Goal: Task Accomplishment & Management: Manage account settings

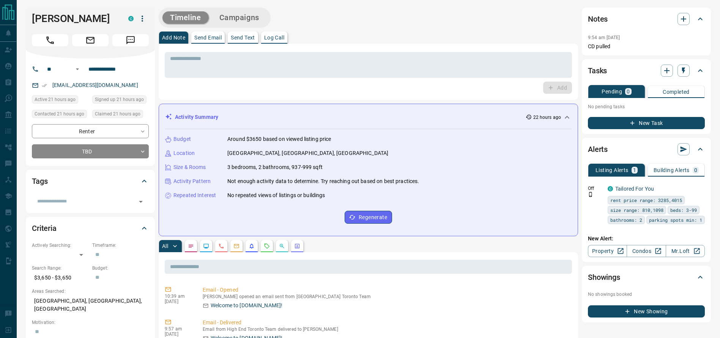
click at [348, 48] on div "* ​ Add" at bounding box center [368, 72] width 419 height 56
click at [69, 24] on div "[PERSON_NAME]" at bounding box center [90, 33] width 129 height 51
click at [61, 19] on h1 "[PERSON_NAME]" at bounding box center [74, 19] width 85 height 12
drag, startPoint x: 47, startPoint y: 43, endPoint x: 70, endPoint y: 47, distance: 23.1
click at [48, 43] on button "Call" at bounding box center [50, 40] width 36 height 12
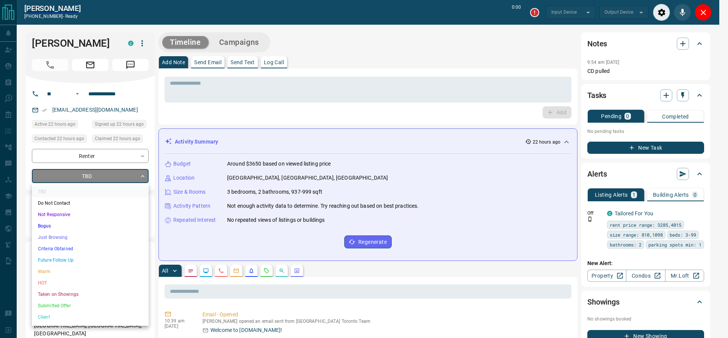
type input "*******"
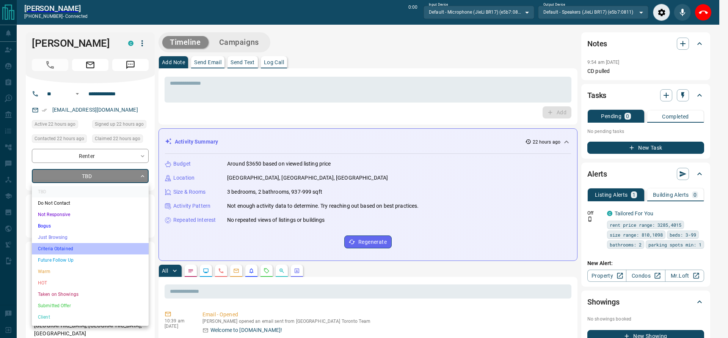
click at [72, 247] on li "Criteria Obtained" at bounding box center [90, 248] width 117 height 11
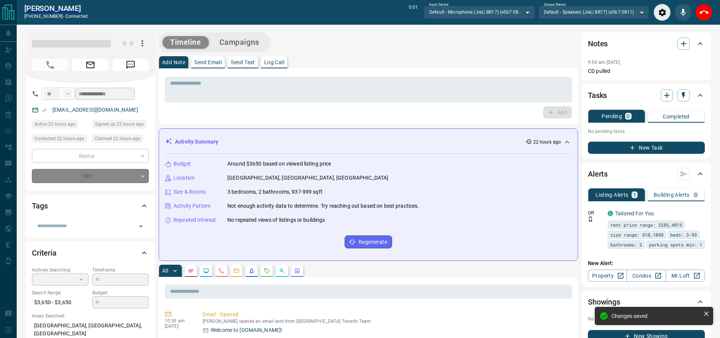
type input "*"
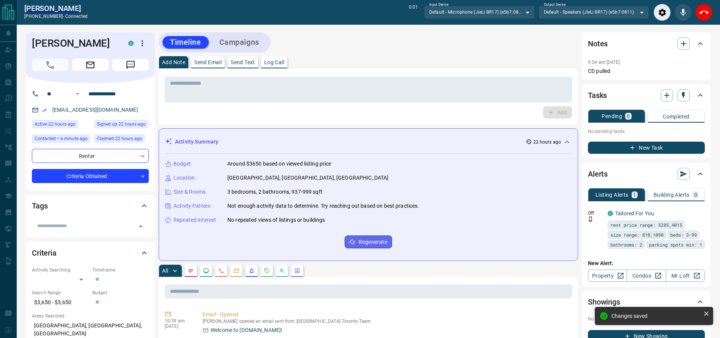
click at [374, 49] on div "Timeline Campaigns" at bounding box center [368, 42] width 419 height 20
click at [357, 87] on textarea at bounding box center [368, 89] width 396 height 19
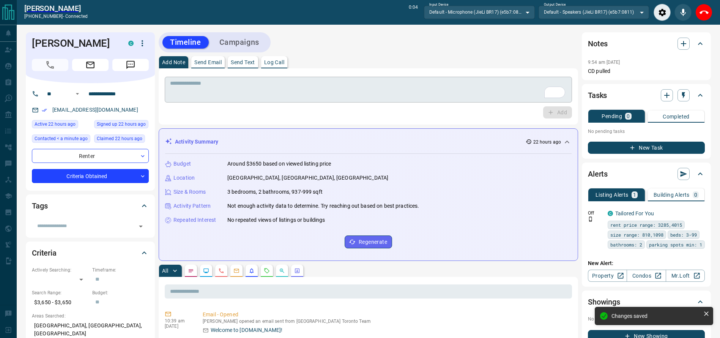
click at [325, 88] on textarea "To enrich screen reader interactions, please activate Accessibility in Grammarl…" at bounding box center [368, 89] width 396 height 19
click at [333, 68] on div "Add Note Send Email Send Text Log Call * ​ Add" at bounding box center [368, 90] width 419 height 68
click at [338, 57] on div "Add Note Send Email Send Text Log Call" at bounding box center [368, 62] width 419 height 12
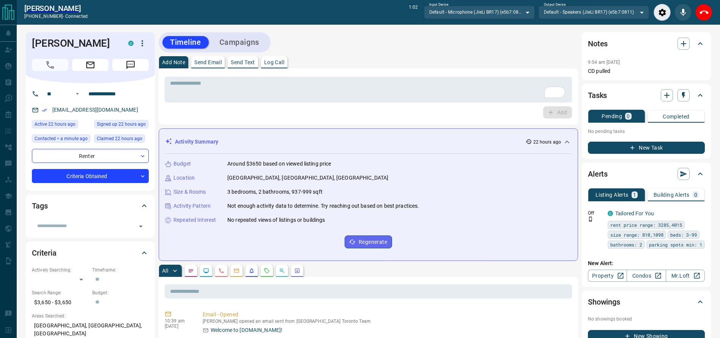
click at [710, 14] on div "[PERSON_NAME] [PHONE_NUMBER] - connected 1:06 Input Device Default - Microphone…" at bounding box center [368, 12] width 703 height 25
click at [709, 14] on button "End Call" at bounding box center [703, 12] width 17 height 17
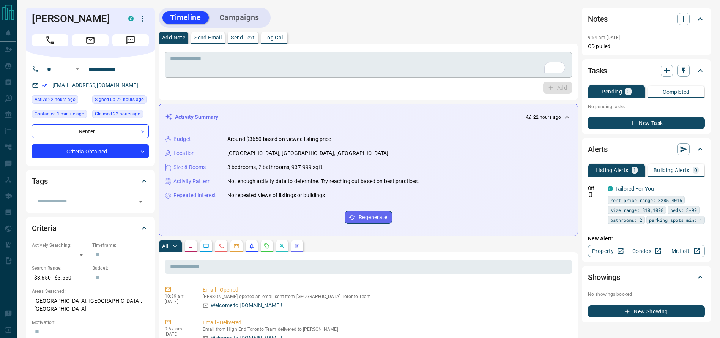
drag, startPoint x: 483, startPoint y: 72, endPoint x: 465, endPoint y: 69, distance: 18.4
click at [465, 69] on textarea "To enrich screen reader interactions, please activate Accessibility in Grammarl…" at bounding box center [368, 64] width 396 height 19
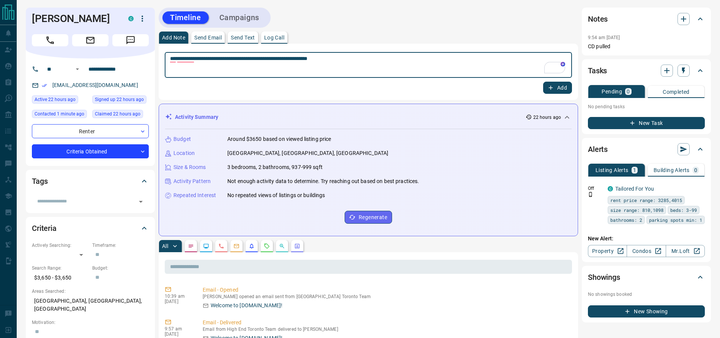
type textarea "**********"
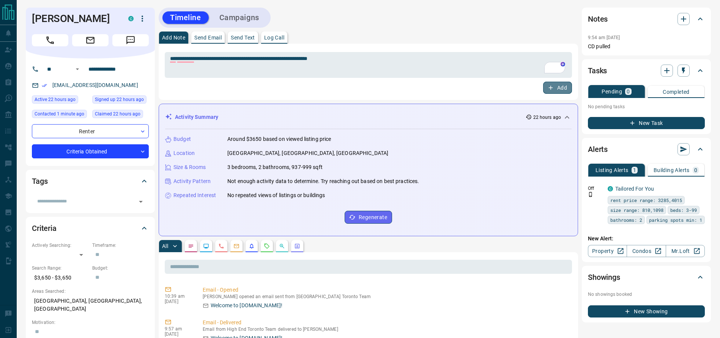
click at [560, 85] on button "Add" at bounding box center [557, 88] width 29 height 12
